Goal: Transaction & Acquisition: Subscribe to service/newsletter

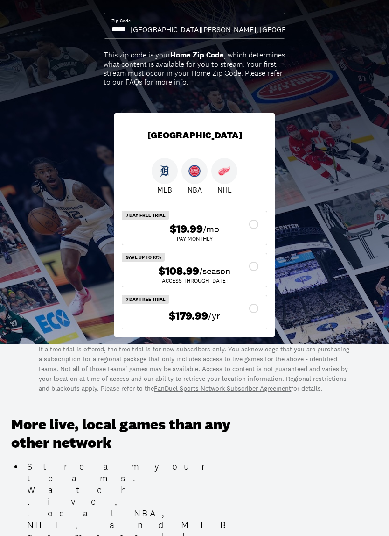
scroll to position [80, 0]
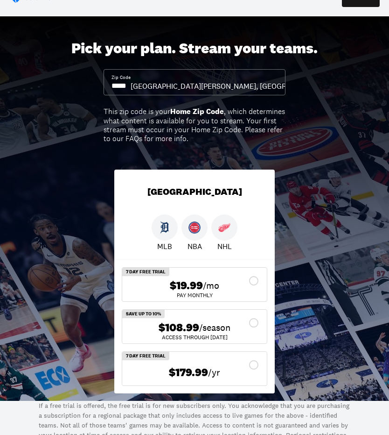
click at [131, 85] on input at bounding box center [121, 86] width 19 height 10
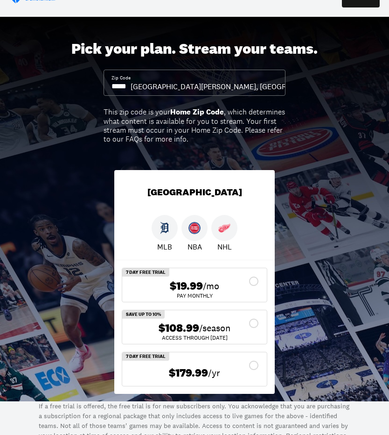
click at [131, 81] on input at bounding box center [121, 86] width 19 height 10
click at [131, 83] on input at bounding box center [121, 86] width 19 height 10
click at [131, 85] on input at bounding box center [121, 86] width 19 height 10
click at [131, 83] on input at bounding box center [121, 86] width 19 height 10
click at [131, 85] on input at bounding box center [121, 86] width 19 height 10
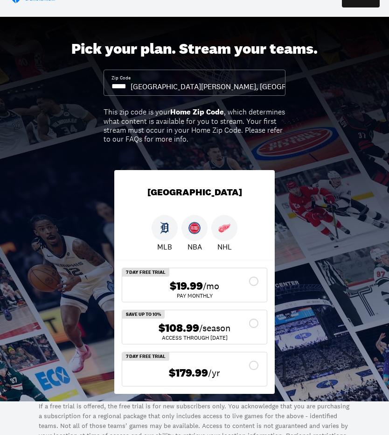
click at [131, 86] on input at bounding box center [121, 86] width 19 height 10
click at [131, 84] on input at bounding box center [121, 86] width 19 height 10
click at [131, 83] on input at bounding box center [121, 86] width 19 height 10
click at [266, 86] on div "[GEOGRAPHIC_DATA][PERSON_NAME], [GEOGRAPHIC_DATA]" at bounding box center [231, 86] width 200 height 10
click at [131, 83] on input at bounding box center [121, 86] width 19 height 10
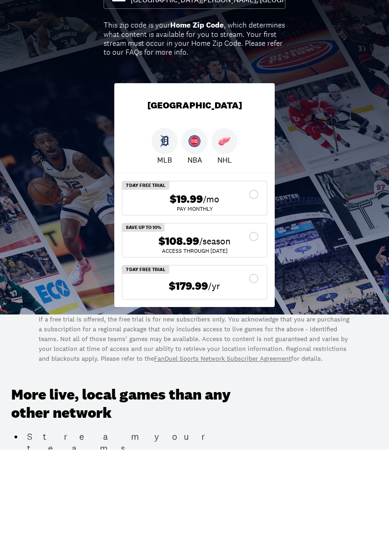
click at [229, 222] on img at bounding box center [225, 228] width 12 height 12
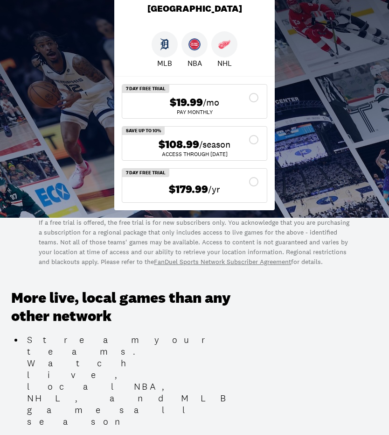
scroll to position [193, 0]
